Goal: Task Accomplishment & Management: Manage account settings

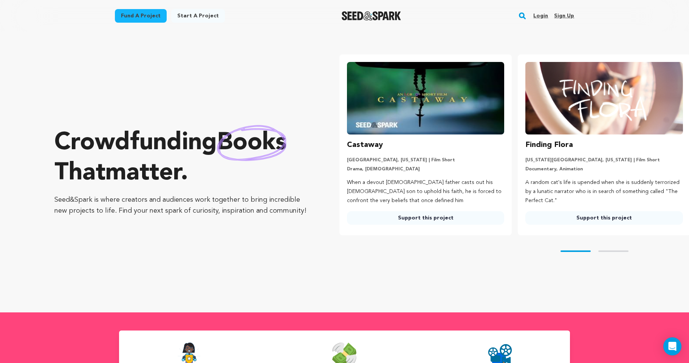
click at [560, 17] on link "Sign up" at bounding box center [564, 16] width 20 height 12
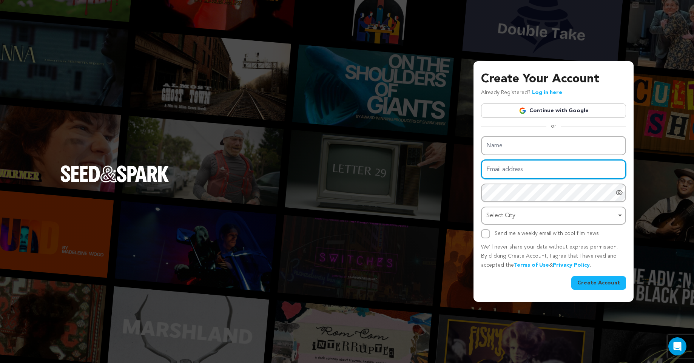
type input "[EMAIL_ADDRESS][DOMAIN_NAME]"
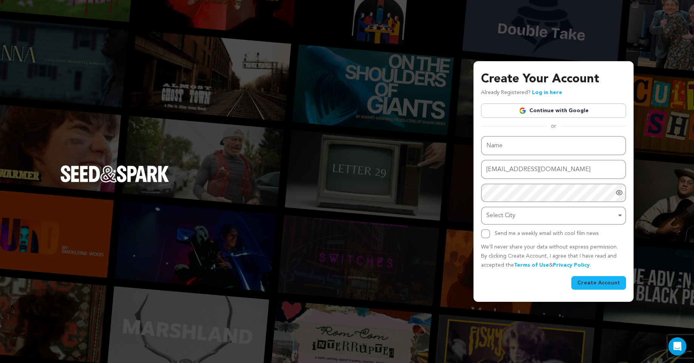
click at [556, 90] on div "Create Your Account Already Registered? Log in here Continue with Google or eyJ…" at bounding box center [553, 179] width 145 height 219
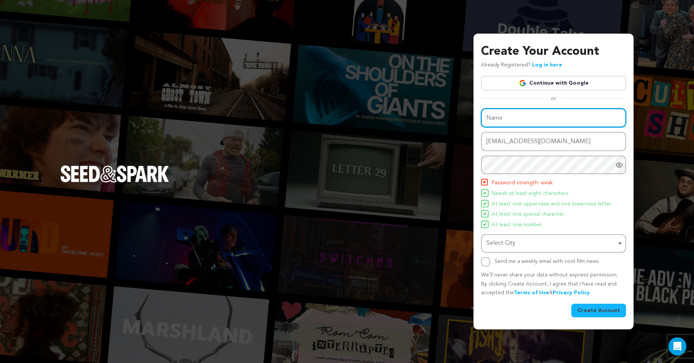
click at [545, 122] on input "Name" at bounding box center [553, 117] width 145 height 19
click at [440, 135] on div "Create Your Account Already Registered? Log in here Continue with Google or eyJ…" at bounding box center [347, 181] width 694 height 363
click at [496, 117] on input "Name" at bounding box center [553, 117] width 145 height 19
type input "Lead Harvestor"
click at [488, 263] on input "Send me a weekly email with cool film news" at bounding box center [485, 261] width 9 height 9
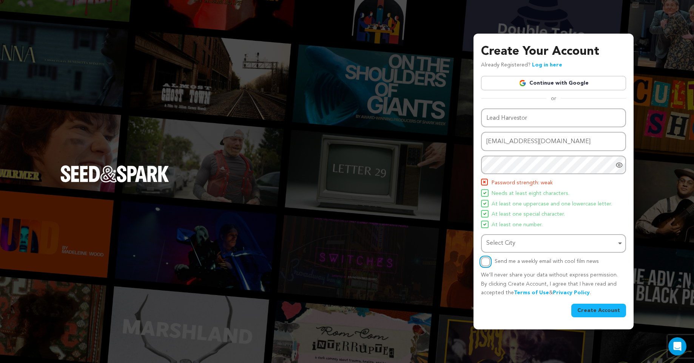
checkbox input "true"
click at [589, 242] on div "Select City Remove item" at bounding box center [552, 243] width 130 height 11
click at [554, 246] on div "Select City Remove item" at bounding box center [552, 243] width 130 height 11
click at [590, 305] on button "Create Account" at bounding box center [599, 311] width 55 height 14
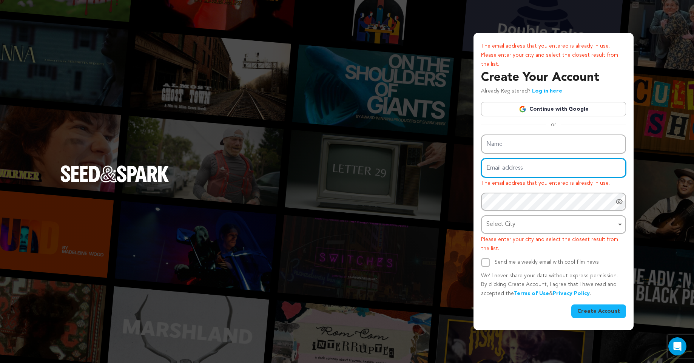
type input "[EMAIL_ADDRESS][DOMAIN_NAME]"
click at [540, 91] on div "The email address that you entered is already in use. Please enter your city an…" at bounding box center [553, 180] width 145 height 276
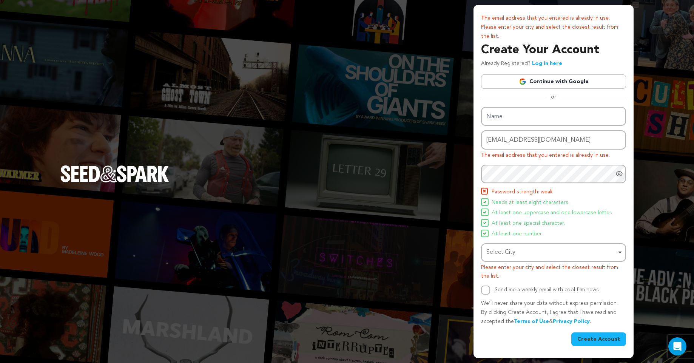
click at [552, 64] on link "Log in here" at bounding box center [547, 63] width 30 height 5
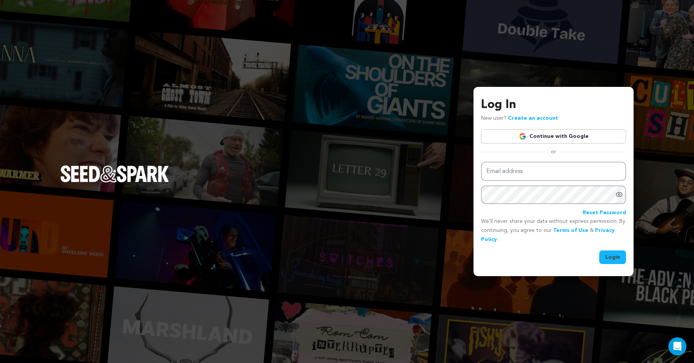
type input "[EMAIL_ADDRESS][DOMAIN_NAME]"
click at [604, 259] on button "Login" at bounding box center [613, 258] width 27 height 14
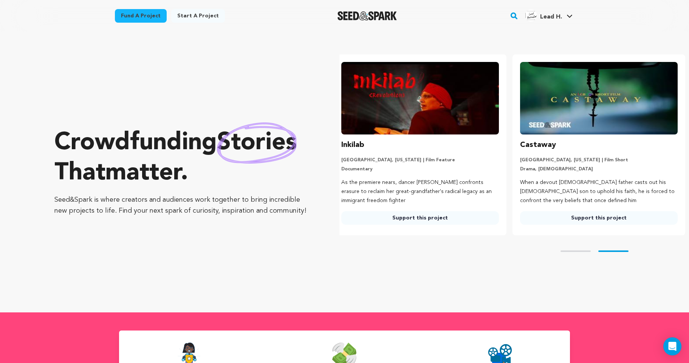
scroll to position [0, 185]
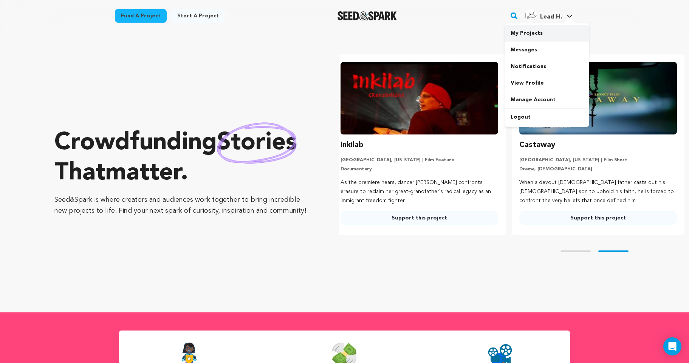
click at [541, 36] on link "My Projects" at bounding box center [546, 33] width 85 height 17
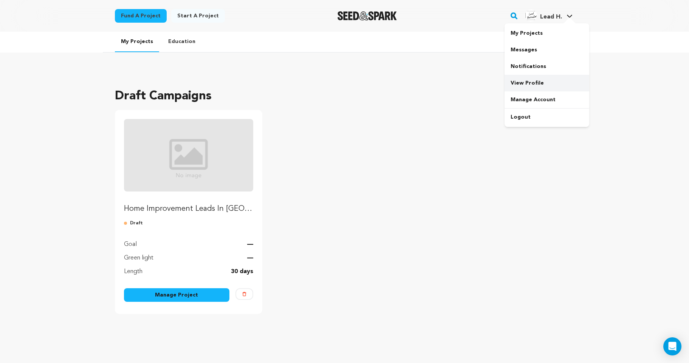
click at [549, 76] on link "View Profile" at bounding box center [546, 83] width 85 height 17
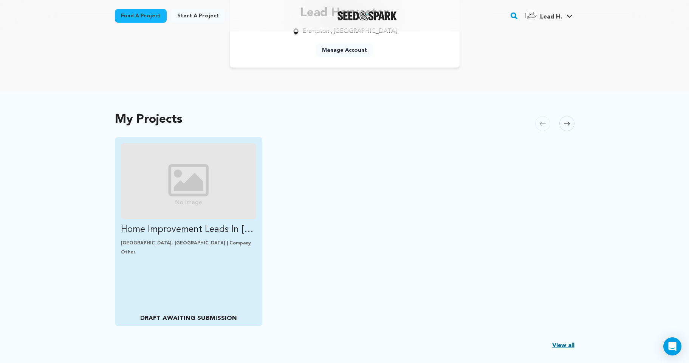
scroll to position [91, 0]
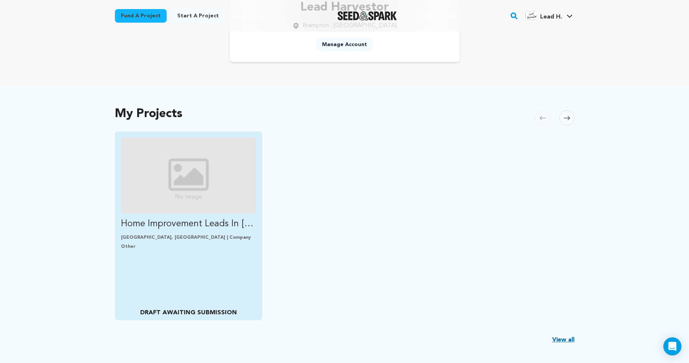
click at [183, 213] on img "Fund Home Improvement Leads In Oshawa | Lead Harvestor" at bounding box center [189, 176] width 136 height 76
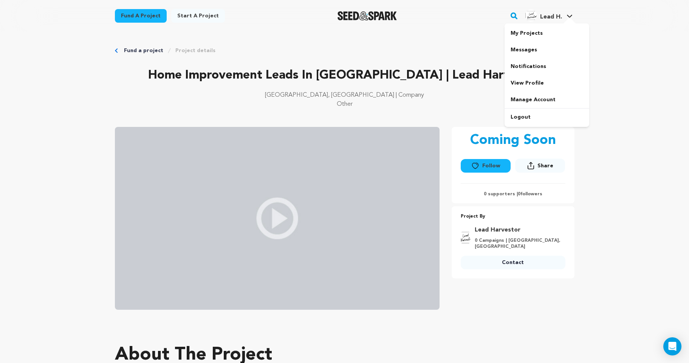
click at [562, 14] on h4 "Lead H." at bounding box center [551, 16] width 22 height 9
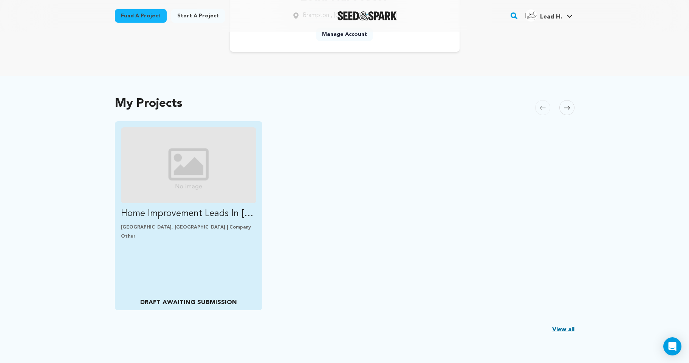
scroll to position [136, 0]
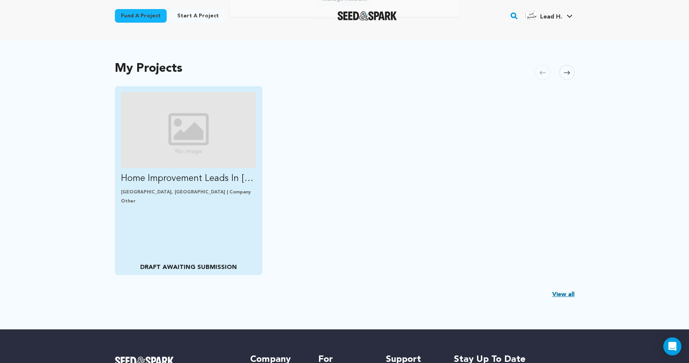
click at [203, 259] on div "Home Improvement Leads In [GEOGRAPHIC_DATA] | Lead Harvestor [GEOGRAPHIC_DATA],…" at bounding box center [189, 180] width 148 height 189
click at [203, 267] on p "DRAFT AWAITING SUBMISSION" at bounding box center [188, 267] width 135 height 9
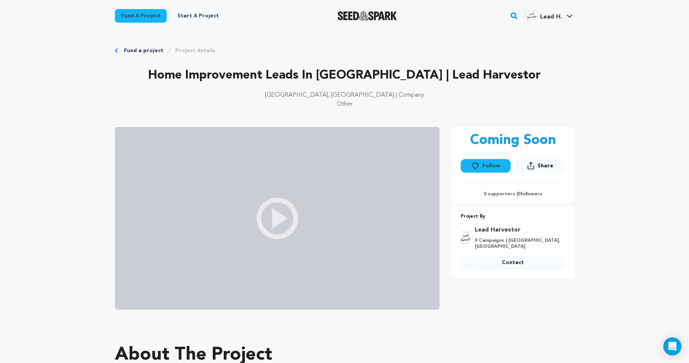
click at [204, 19] on link "Start a project" at bounding box center [198, 16] width 54 height 14
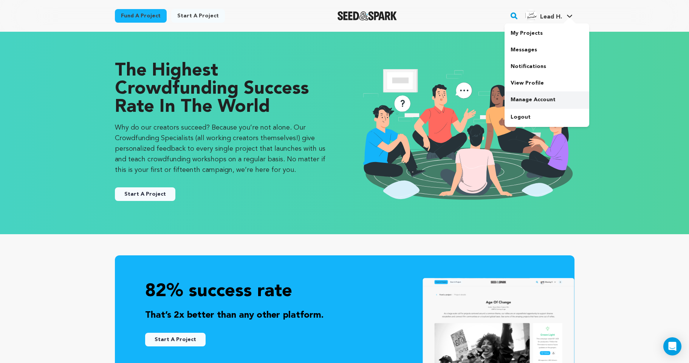
click at [549, 97] on link "Manage Account" at bounding box center [546, 99] width 85 height 17
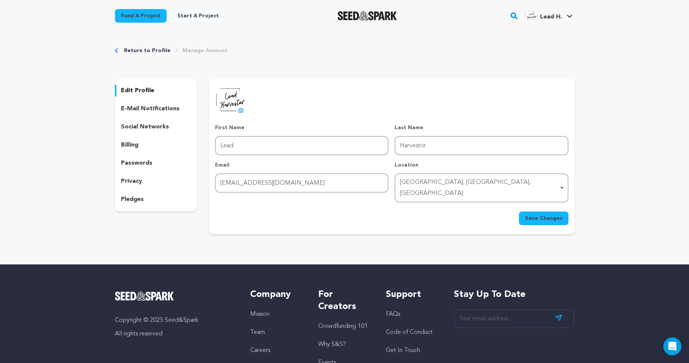
click at [182, 133] on div "social networks" at bounding box center [156, 127] width 82 height 12
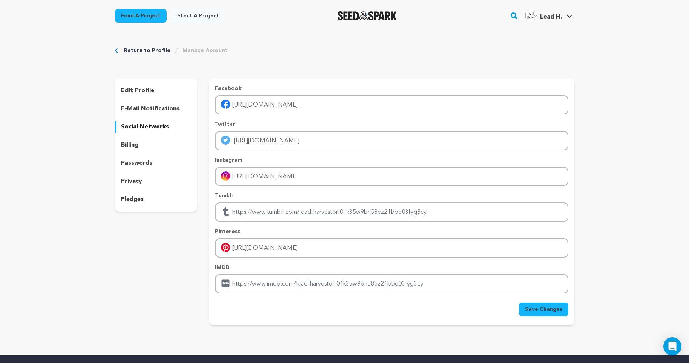
click at [532, 308] on span "Save Changes" at bounding box center [543, 310] width 37 height 8
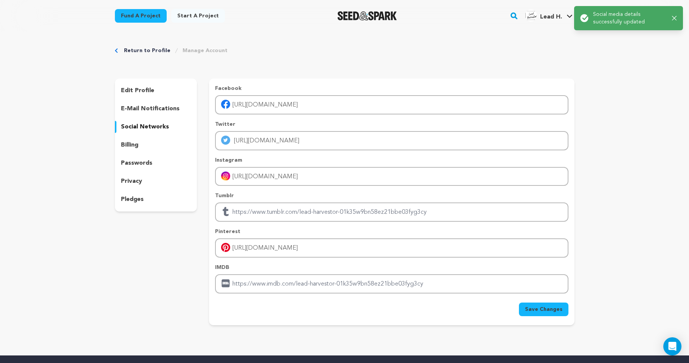
click at [516, 22] on button "Search" at bounding box center [513, 16] width 9 height 20
